Goal: Information Seeking & Learning: Find specific fact

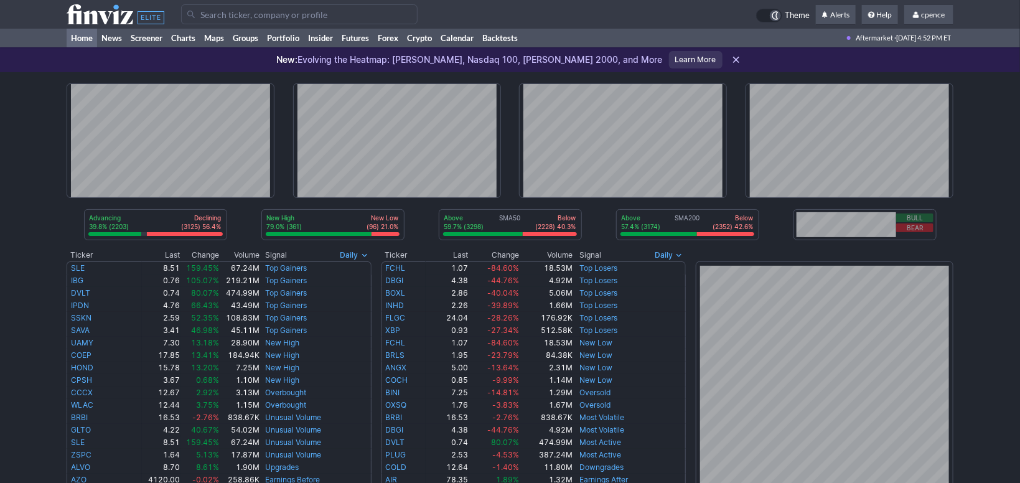
click at [263, 1] on td at bounding box center [468, 14] width 575 height 29
click at [257, 16] on input "Search" at bounding box center [299, 14] width 236 height 20
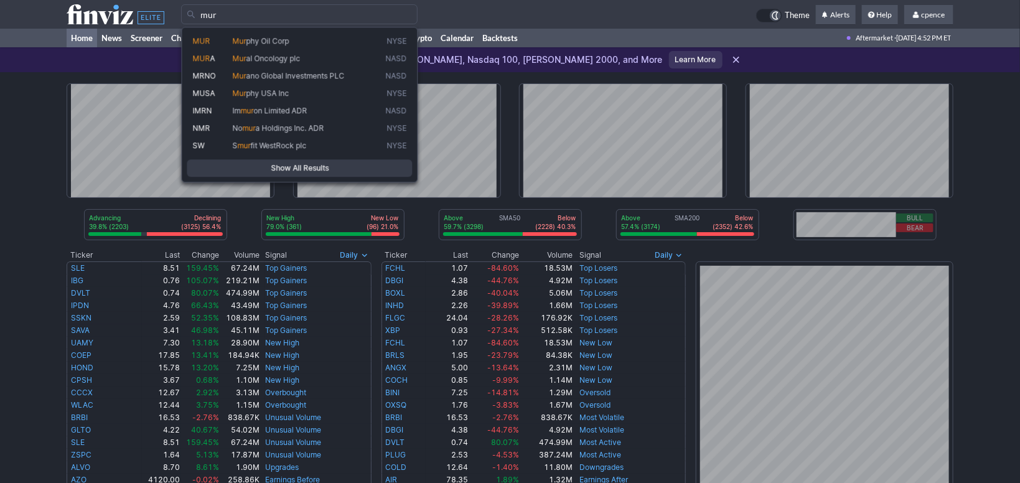
click at [261, 30] on div "MUR Mur phy Oil Corp NYSE MUR A Mur al Oncology plc NASD MRNO Mur ano Global In…" at bounding box center [300, 105] width 236 height 156
click at [266, 42] on span "phy Oil Corp" at bounding box center [267, 40] width 43 height 9
type input "MUR"
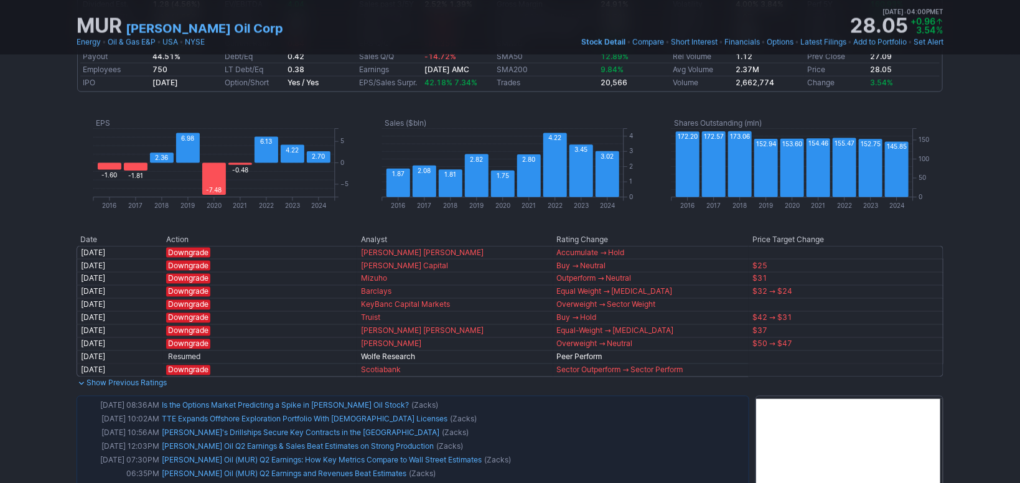
scroll to position [11, 0]
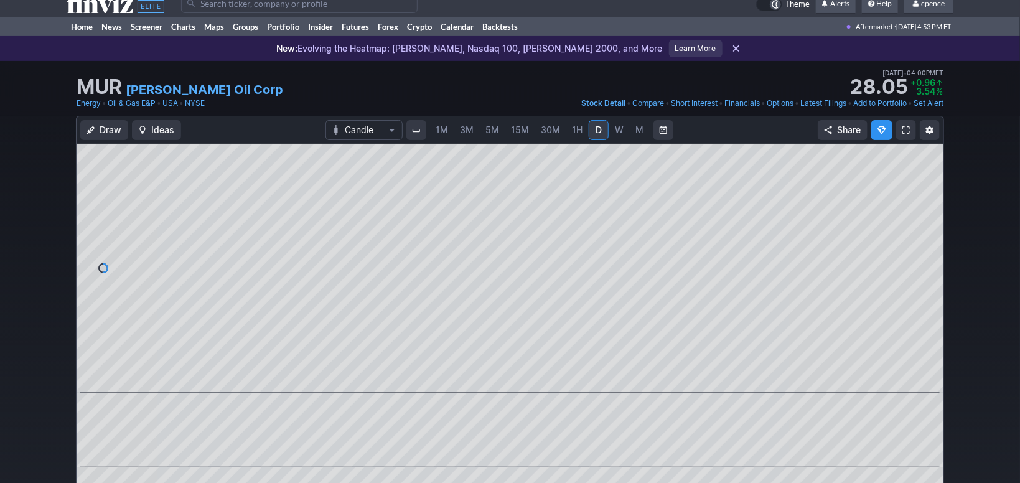
click at [73, 7] on use at bounding box center [116, 3] width 98 height 20
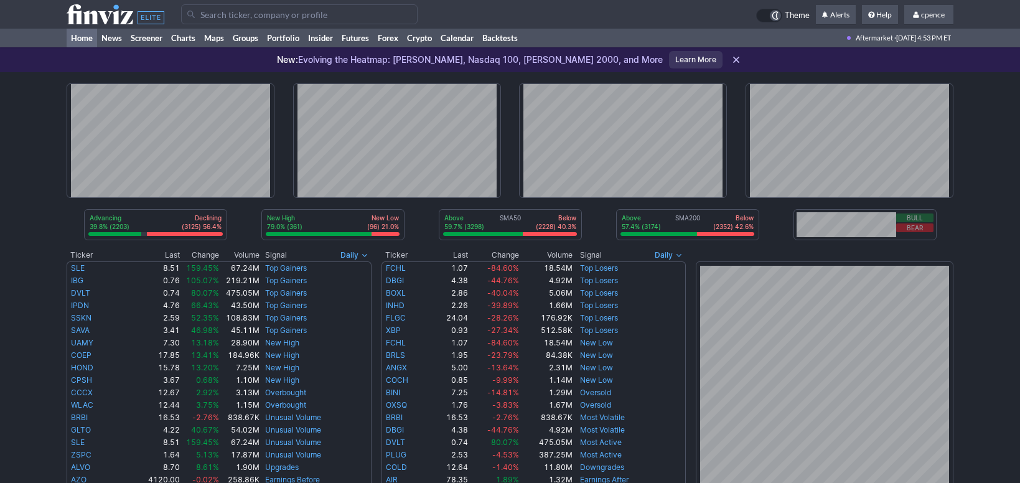
scroll to position [417, 0]
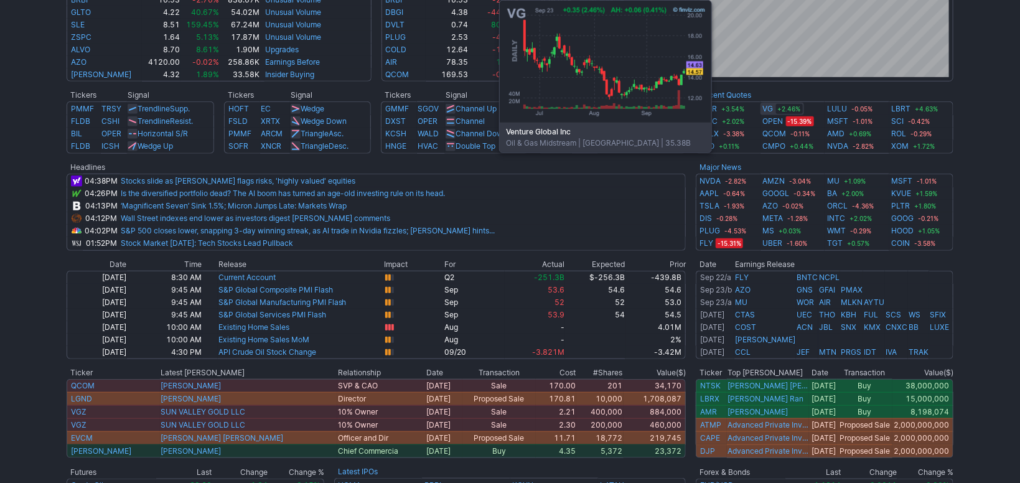
click at [766, 110] on link "VG" at bounding box center [768, 109] width 11 height 12
